Goal: Task Accomplishment & Management: Manage account settings

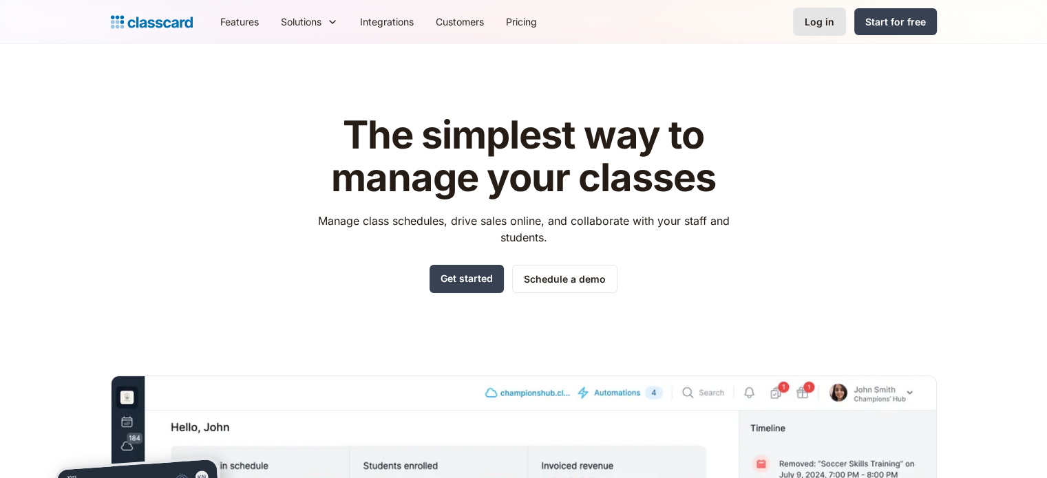
click at [824, 32] on link "Log in" at bounding box center [819, 22] width 53 height 28
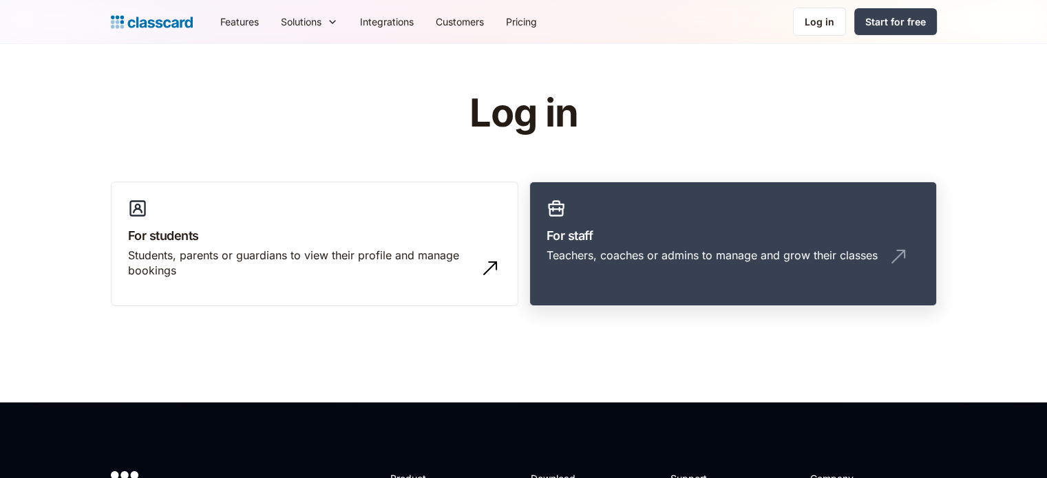
click at [695, 220] on link "For staff Teachers, coaches or admins to manage and grow their classes" at bounding box center [732, 244] width 407 height 125
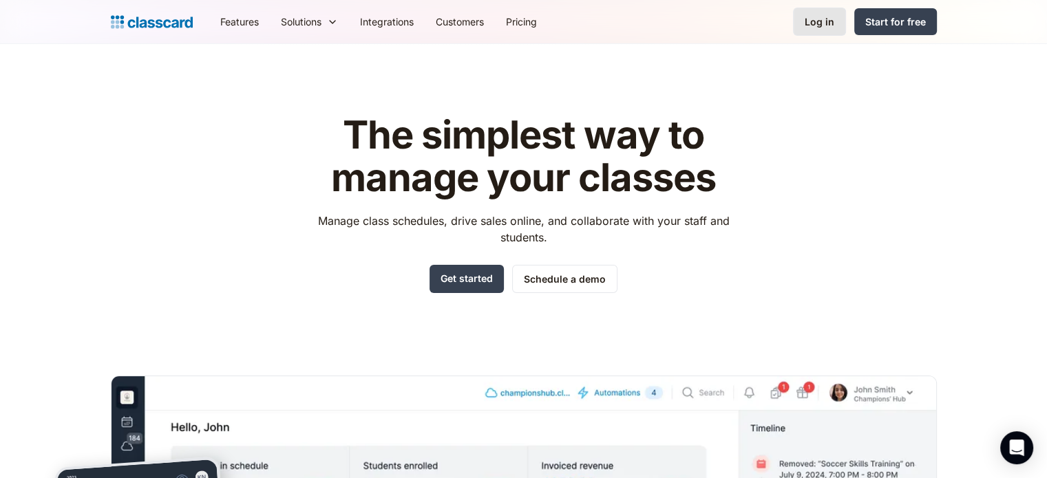
click at [829, 32] on link "Log in" at bounding box center [819, 22] width 53 height 28
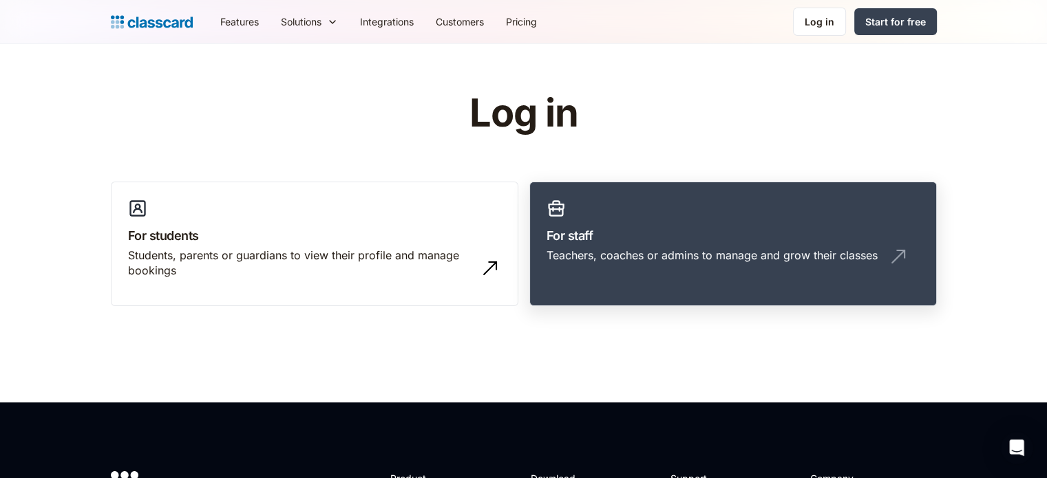
click at [730, 266] on div "Teachers, coaches or admins to manage and grow their classes" at bounding box center [732, 261] width 373 height 26
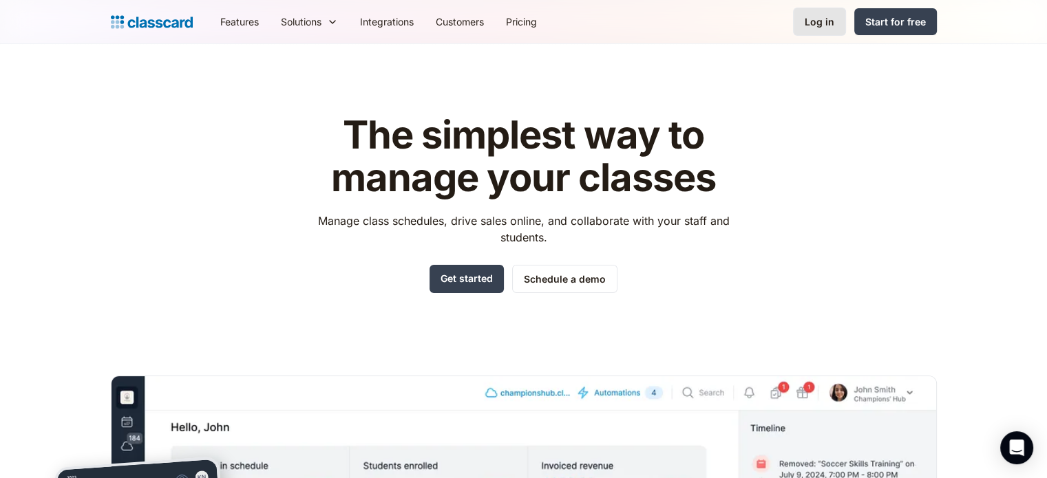
click at [815, 34] on link "Log in" at bounding box center [819, 22] width 53 height 28
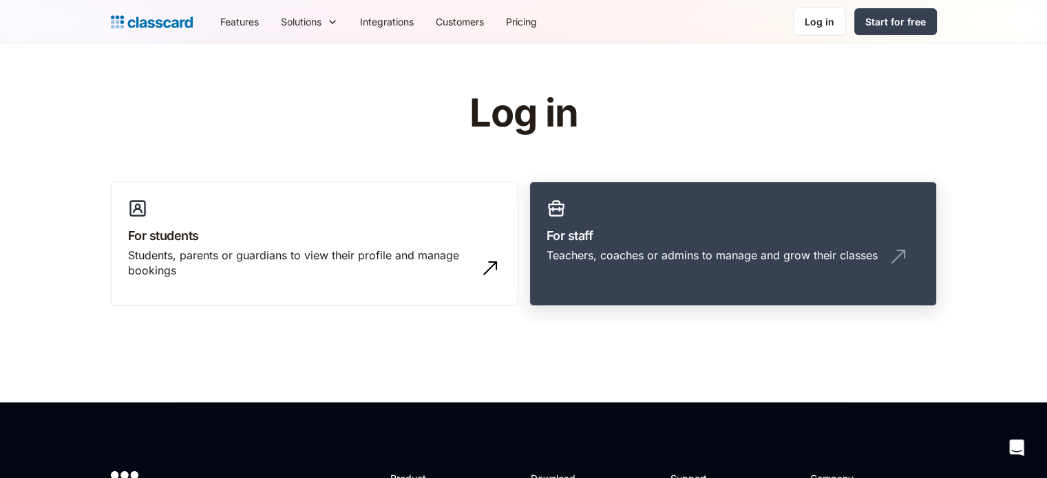
click at [650, 305] on link "For staff Teachers, coaches or admins to manage and grow their classes" at bounding box center [732, 244] width 407 height 125
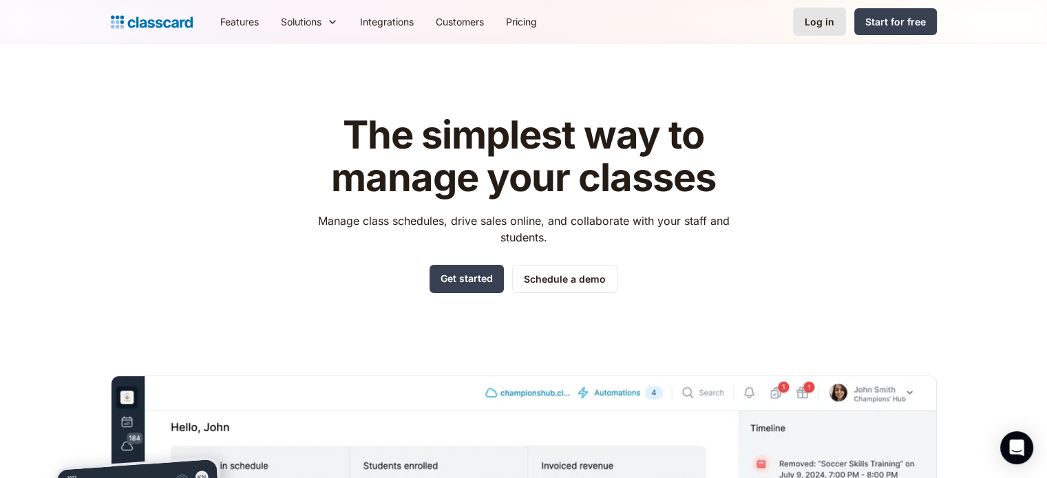
click at [828, 30] on link "Log in" at bounding box center [819, 22] width 53 height 28
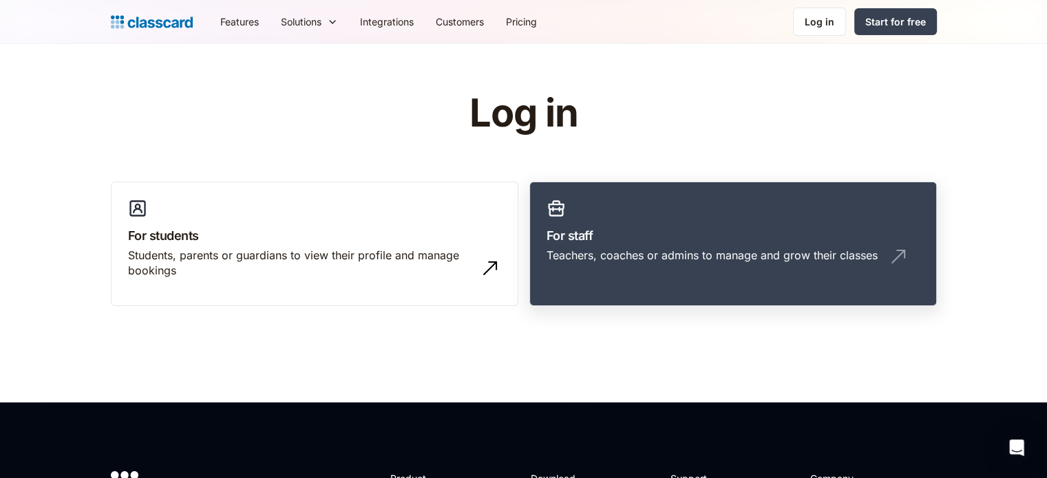
click at [644, 279] on link "For staff Teachers, coaches or admins to manage and grow their classes" at bounding box center [732, 244] width 407 height 125
click at [699, 289] on link "For staff Teachers, coaches or admins to manage and grow their classes" at bounding box center [732, 244] width 407 height 125
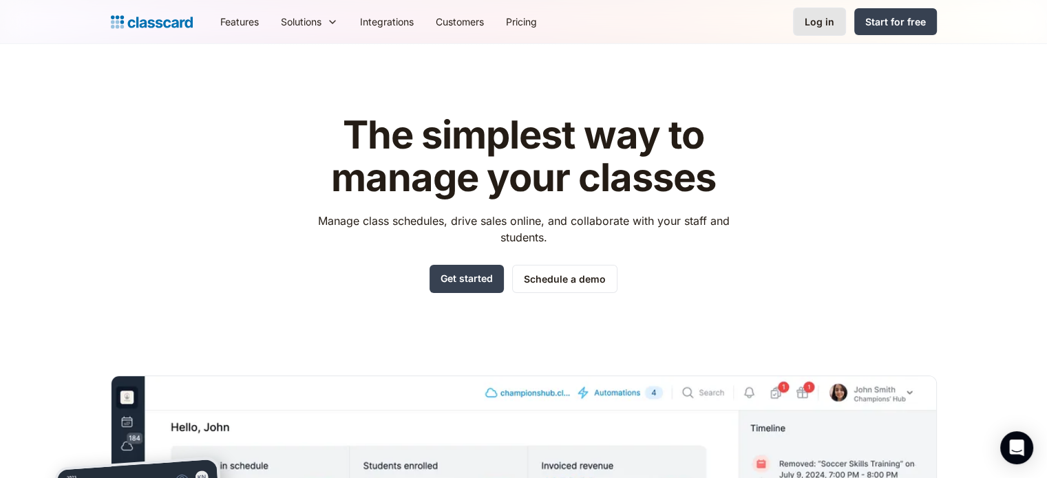
click at [822, 16] on div "Log in" at bounding box center [819, 21] width 30 height 14
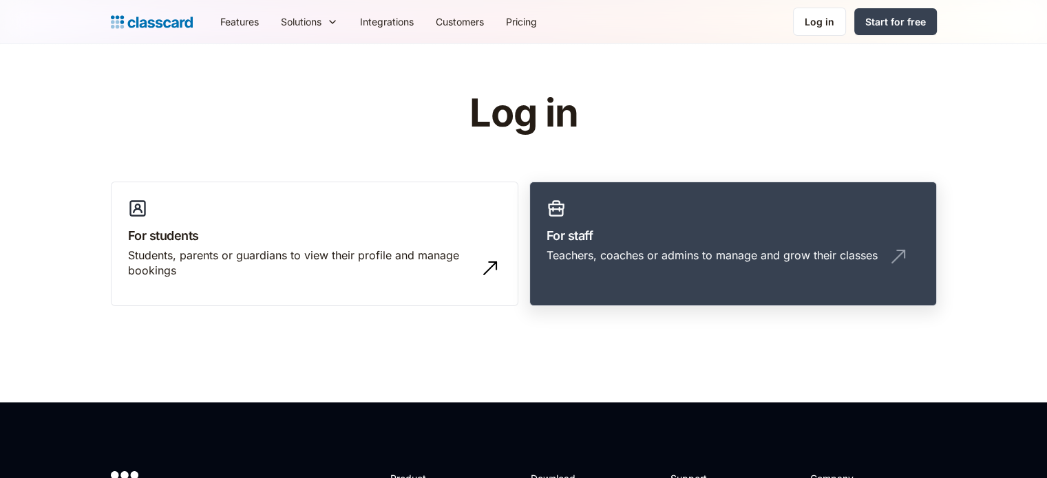
click at [670, 199] on link "For staff Teachers, coaches or admins to manage and grow their classes" at bounding box center [732, 244] width 407 height 125
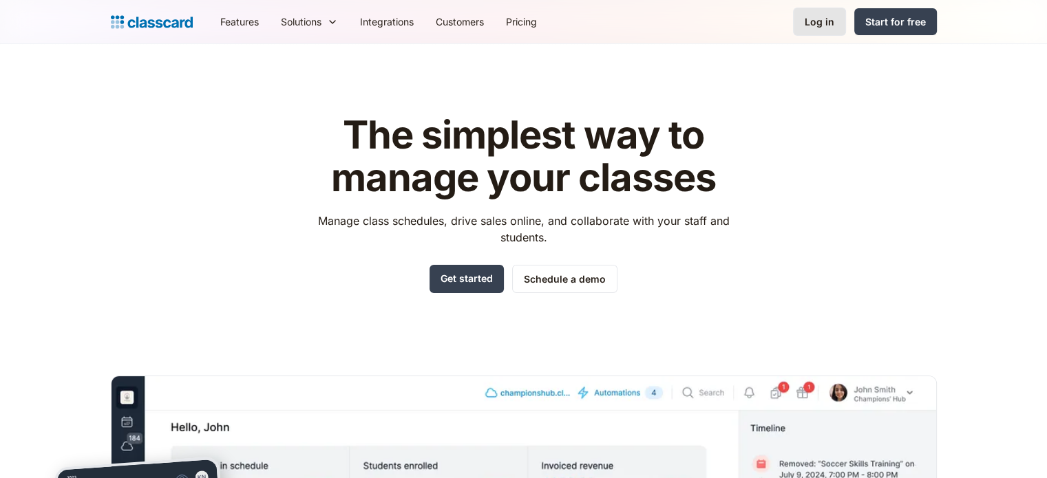
click at [820, 34] on link "Log in" at bounding box center [819, 22] width 53 height 28
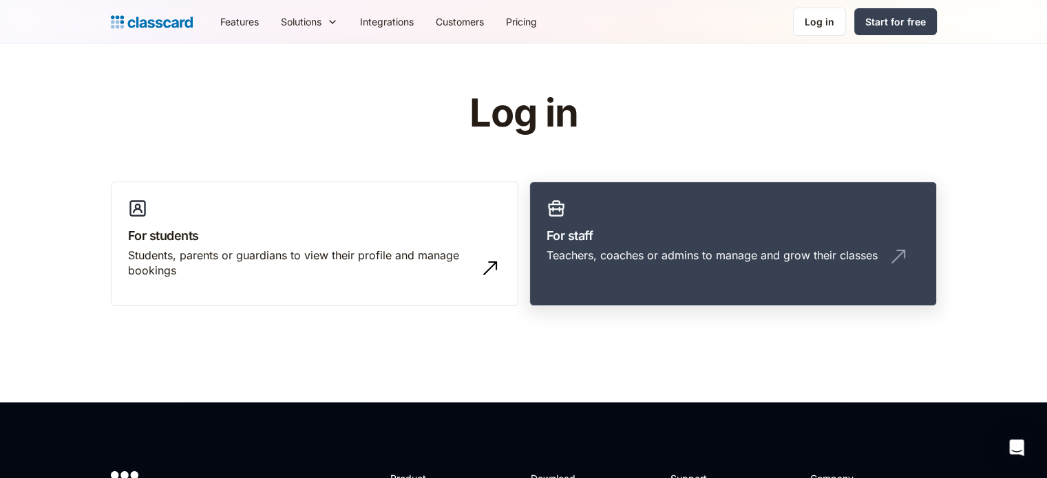
click at [745, 215] on link "For staff Teachers, coaches or admins to manage and grow their classes" at bounding box center [732, 244] width 407 height 125
